Goal: Task Accomplishment & Management: Complete application form

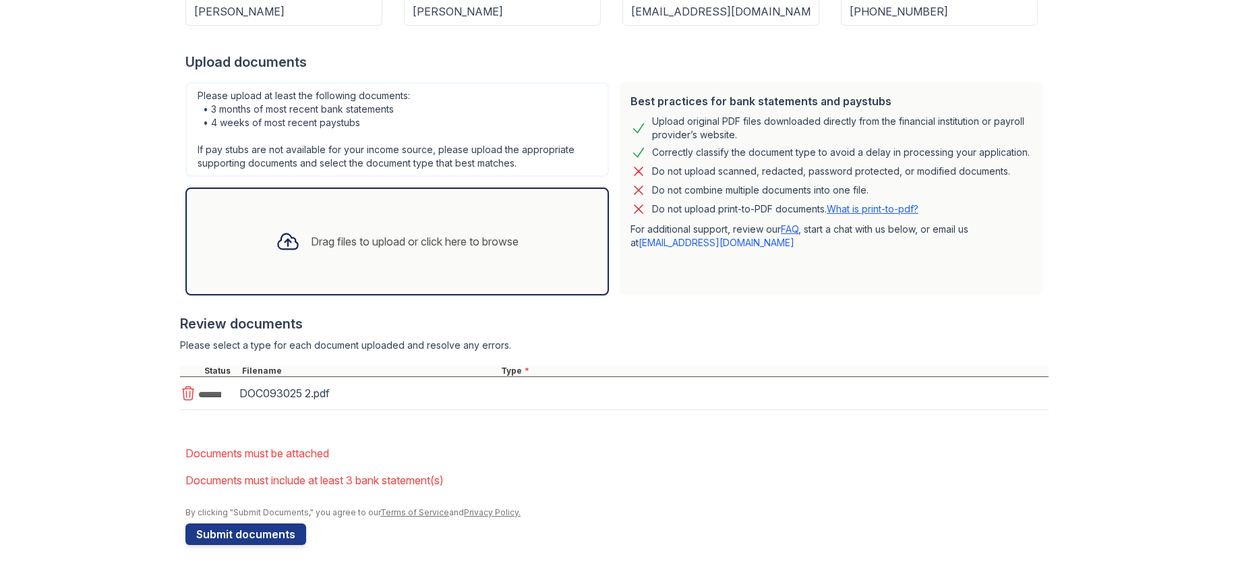
scroll to position [483, 0]
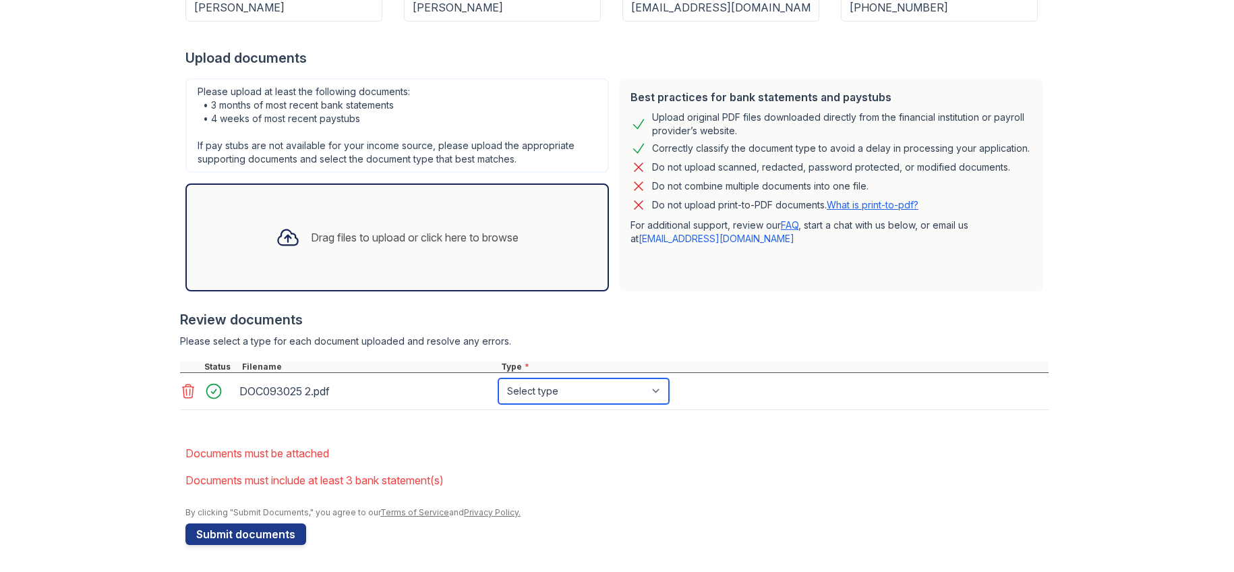
click at [669, 378] on select "Select type Paystub Bank Statement Offer Letter Tax Documents Benefit Award Let…" at bounding box center [583, 391] width 171 height 26
select select "paystub"
click at [571, 378] on select "Select type Paystub Bank Statement Offer Letter Tax Documents Benefit Award Let…" at bounding box center [583, 391] width 171 height 26
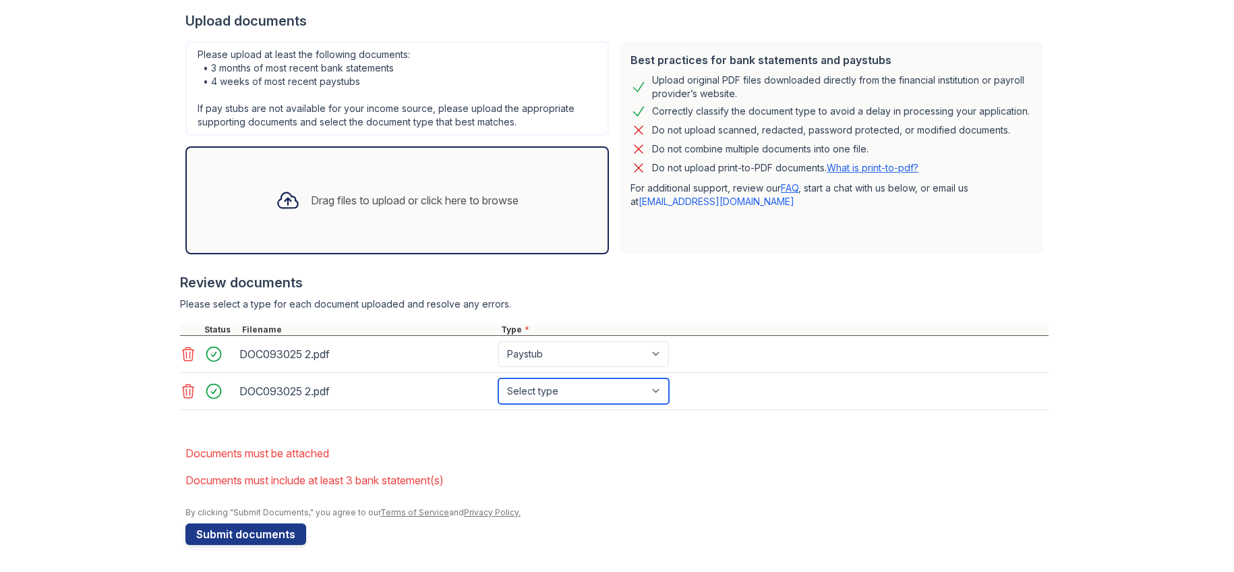
click at [669, 402] on select "Select type Paystub Bank Statement Offer Letter Tax Documents Benefit Award Let…" at bounding box center [583, 391] width 171 height 26
select select "paystub"
click at [571, 380] on select "Select type Paystub Bank Statement Offer Letter Tax Documents Benefit Award Let…" at bounding box center [583, 391] width 171 height 26
click at [249, 523] on button "Submit documents" at bounding box center [245, 534] width 121 height 22
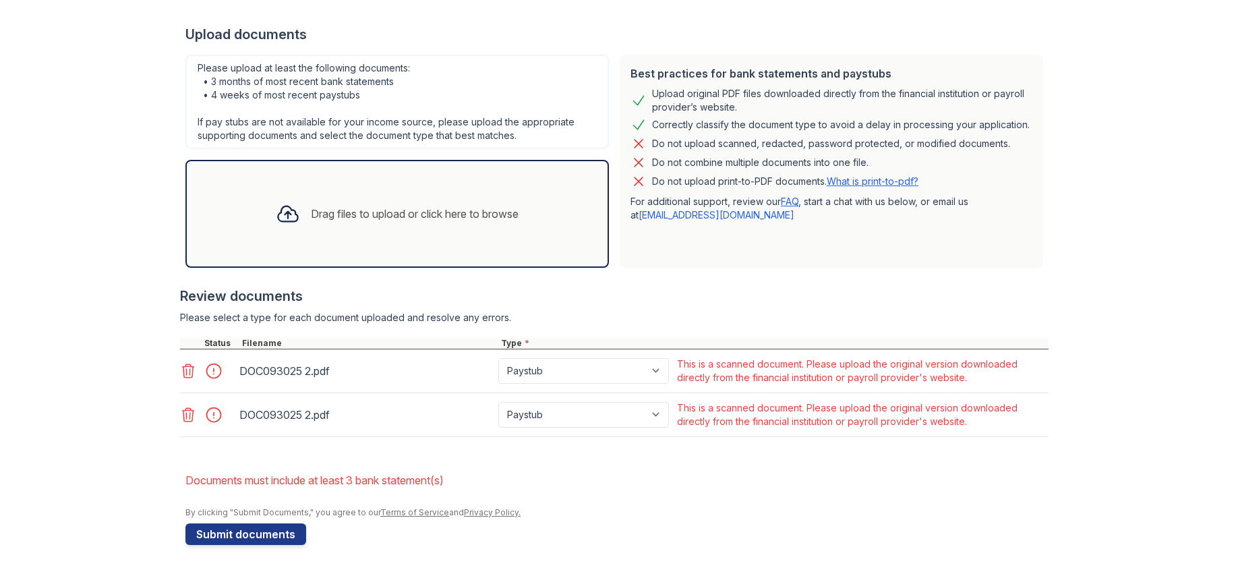
scroll to position [585, 0]
click at [344, 191] on div "Drag files to upload or click here to browse" at bounding box center [397, 214] width 264 height 46
drag, startPoint x: 295, startPoint y: 251, endPoint x: 276, endPoint y: 228, distance: 30.2
click at [276, 228] on div "Drag files to upload or click here to browse" at bounding box center [396, 214] width 423 height 108
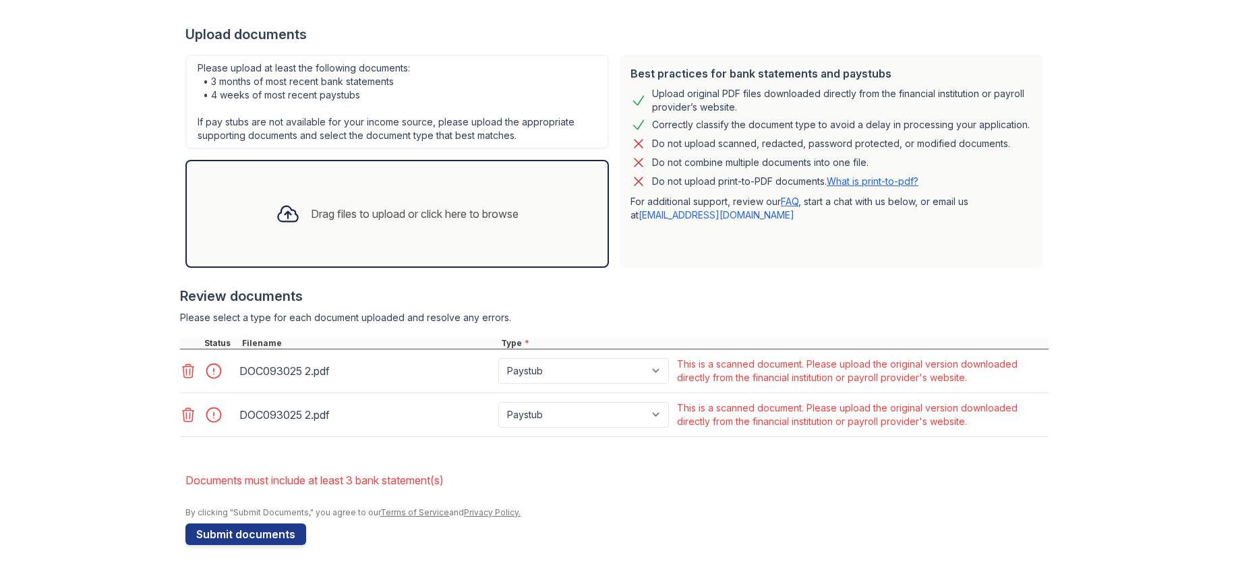
click at [279, 237] on div "Drag files to upload or click here to browse" at bounding box center [397, 214] width 264 height 46
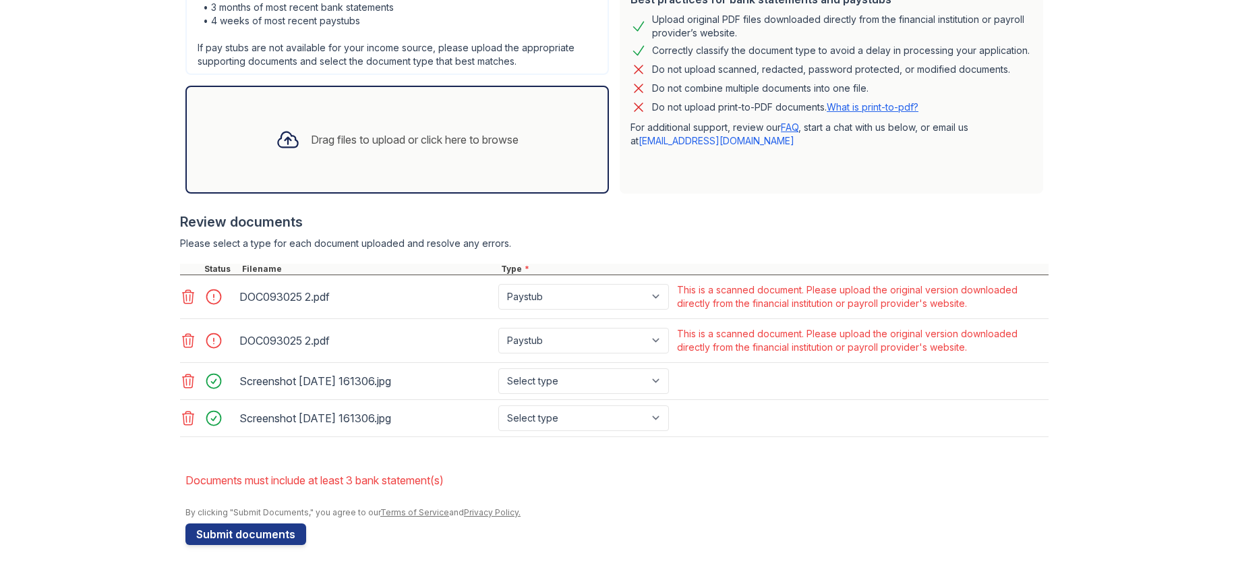
scroll to position [585, 0]
click at [669, 394] on select "Select type Paystub Bank Statement Offer Letter Tax Documents Benefit Award Let…" at bounding box center [583, 381] width 171 height 26
select select "paystub"
click at [571, 394] on select "Select type Paystub Bank Statement Offer Letter Tax Documents Benefit Award Let…" at bounding box center [583, 381] width 171 height 26
click at [669, 431] on select "Select type Paystub Bank Statement Offer Letter Tax Documents Benefit Award Let…" at bounding box center [583, 418] width 171 height 26
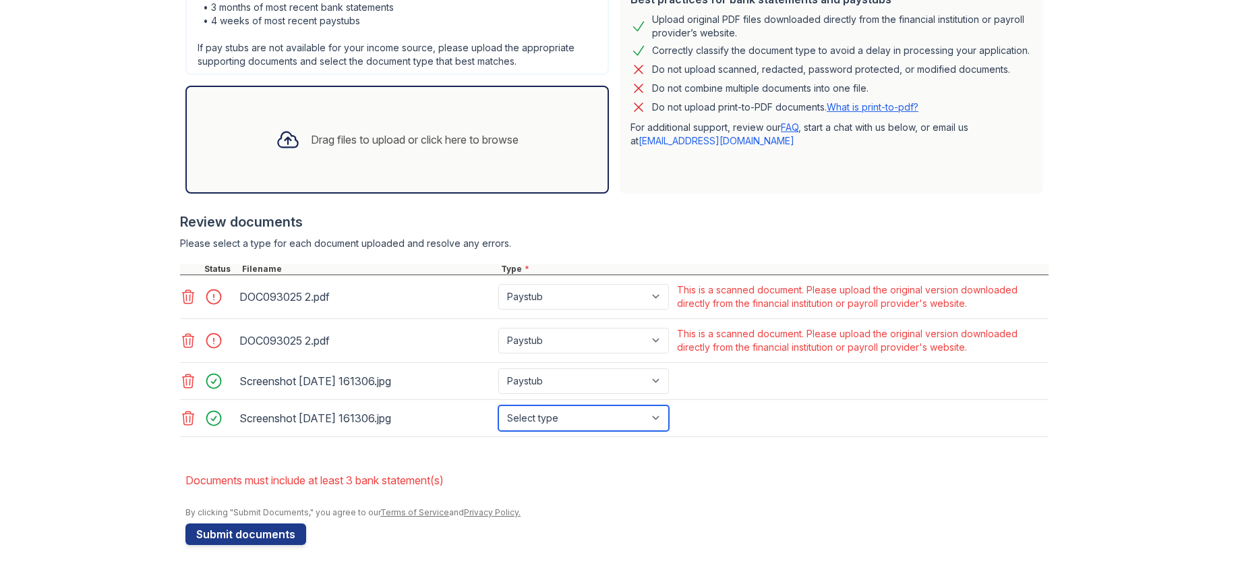
select select "paystub"
click at [571, 431] on select "Select type Paystub Bank Statement Offer Letter Tax Documents Benefit Award Let…" at bounding box center [583, 418] width 171 height 26
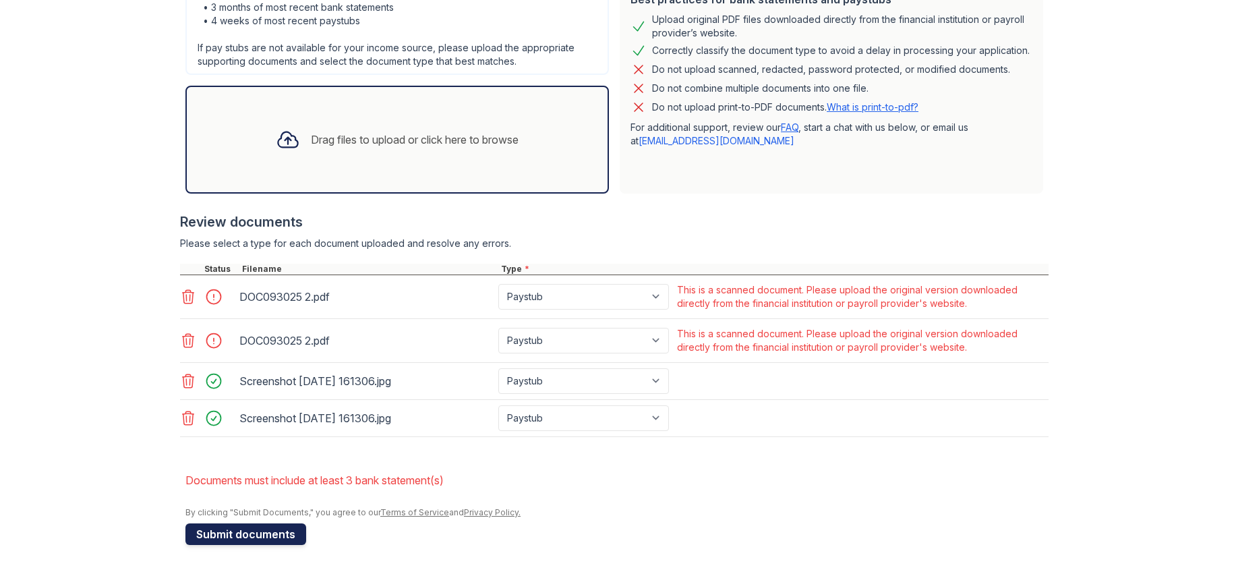
click at [264, 533] on button "Submit documents" at bounding box center [245, 534] width 121 height 22
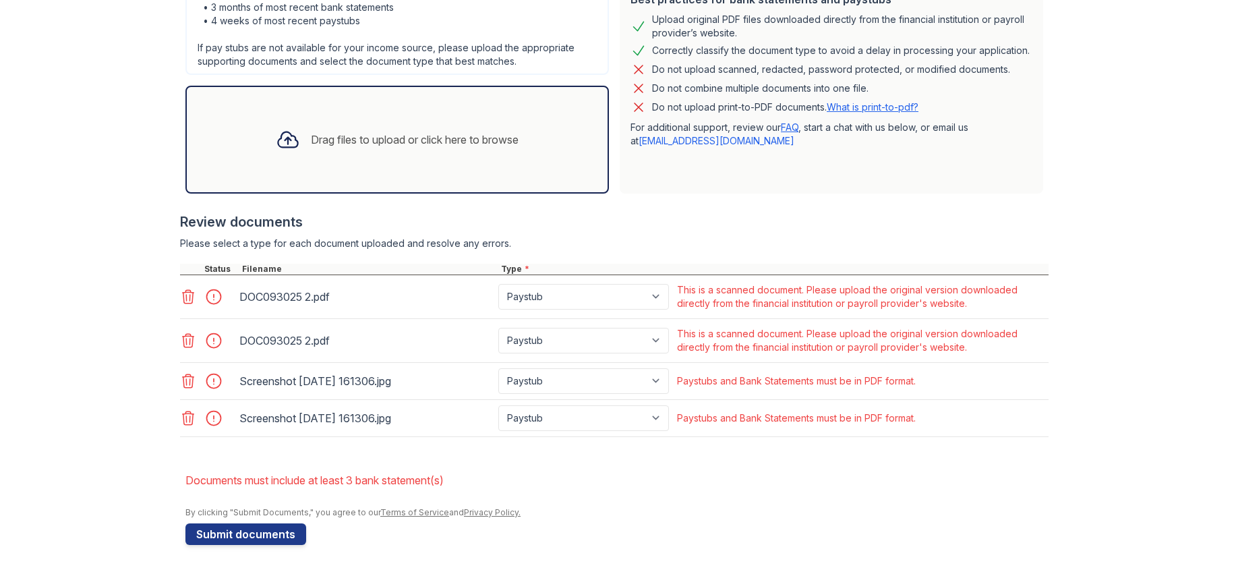
scroll to position [694, 0]
